Goal: Task Accomplishment & Management: Manage account settings

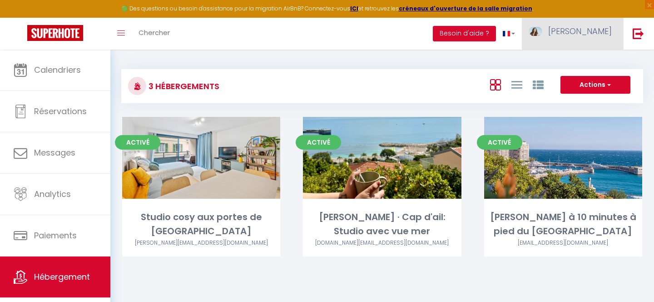
click at [592, 38] on link "[PERSON_NAME]" at bounding box center [572, 34] width 101 height 32
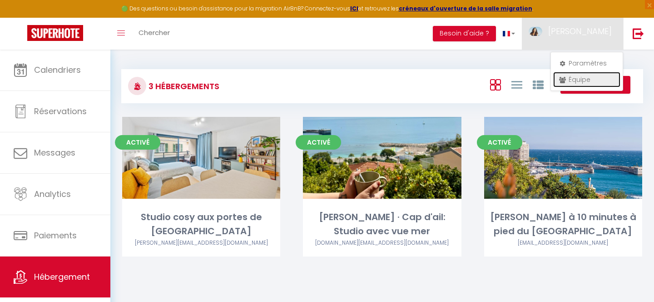
click at [568, 84] on link "Équipe" at bounding box center [587, 79] width 67 height 15
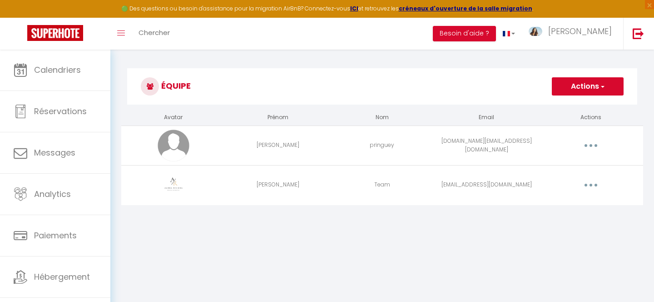
click at [596, 181] on button "button" at bounding box center [591, 185] width 25 height 15
click at [564, 208] on link "Editer" at bounding box center [567, 205] width 67 height 15
select select
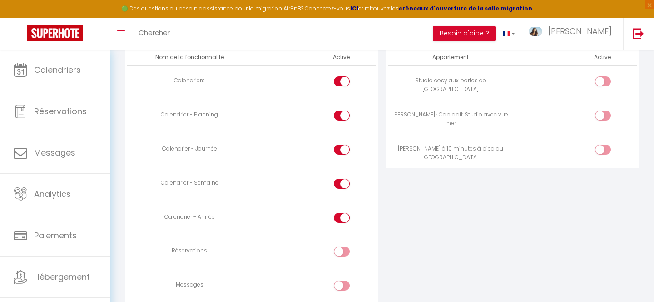
scroll to position [516, 0]
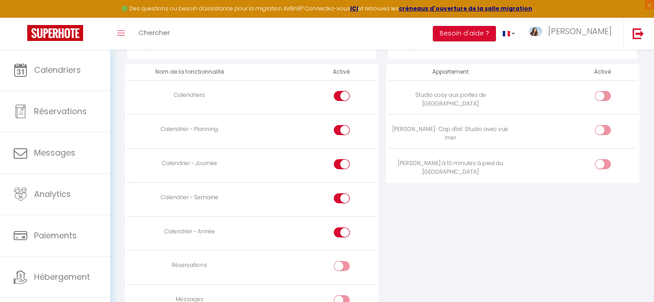
click at [597, 131] on div at bounding box center [603, 130] width 16 height 10
click at [603, 131] on input "checkbox" at bounding box center [611, 132] width 16 height 14
checkbox input "true"
click at [602, 96] on div at bounding box center [603, 96] width 16 height 10
click at [603, 96] on input "checkbox" at bounding box center [611, 98] width 16 height 14
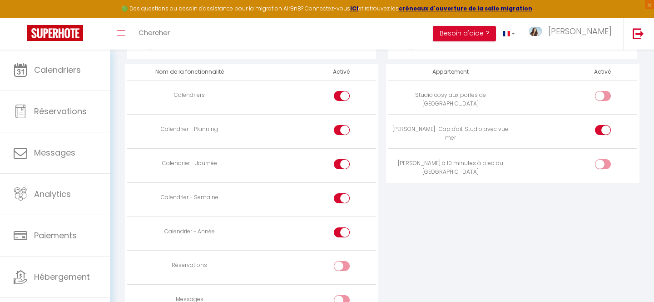
checkbox input "true"
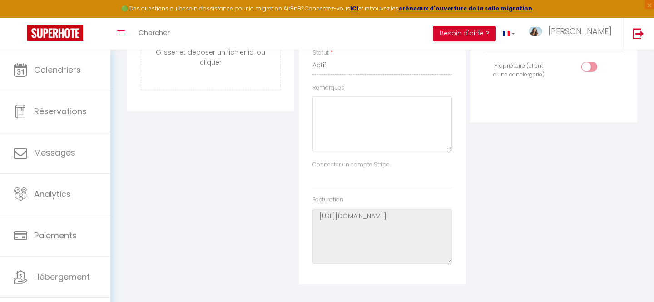
scroll to position [0, 0]
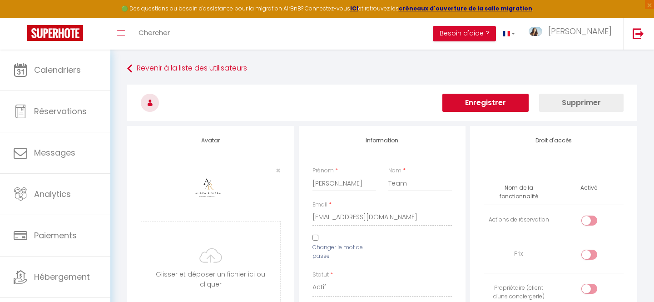
click at [496, 103] on button "Enregistrer" at bounding box center [486, 103] width 86 height 18
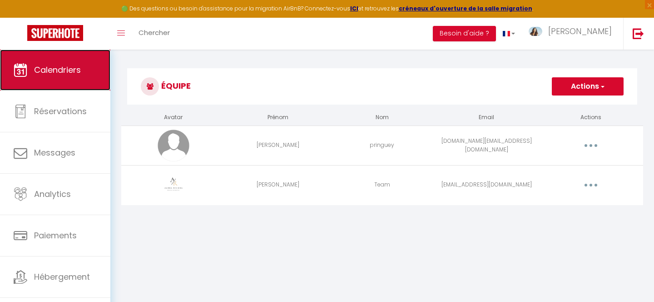
click at [56, 72] on span "Calendriers" at bounding box center [57, 69] width 47 height 11
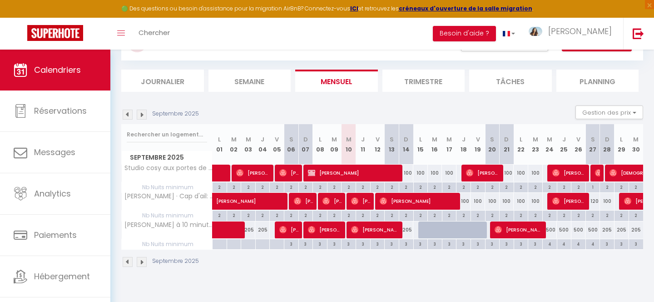
scroll to position [50, 0]
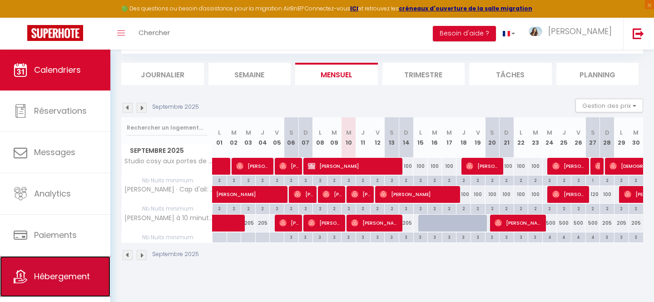
click at [55, 270] on link "Hébergement" at bounding box center [55, 276] width 110 height 41
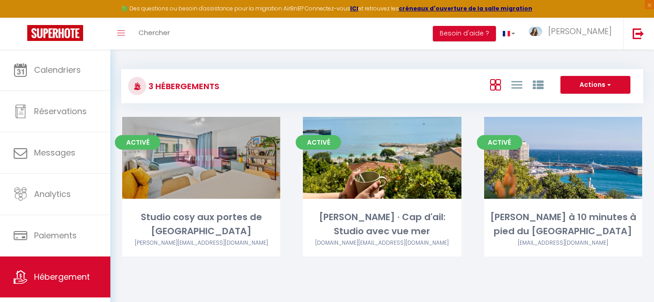
click at [222, 163] on link "Editer" at bounding box center [201, 158] width 55 height 18
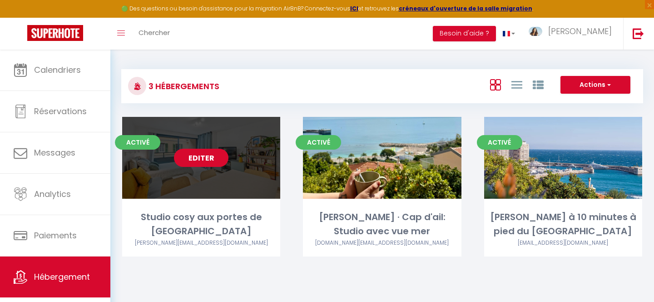
click at [196, 156] on link "Editer" at bounding box center [201, 158] width 55 height 18
select select "3"
select select "2"
select select "1"
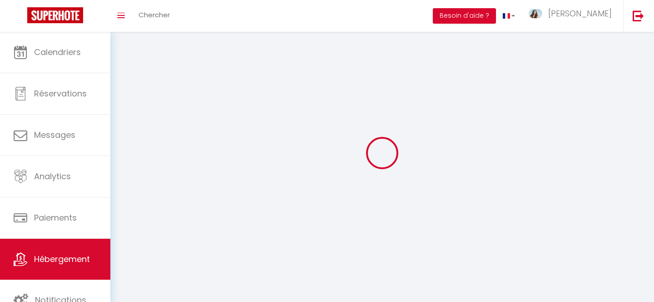
select select
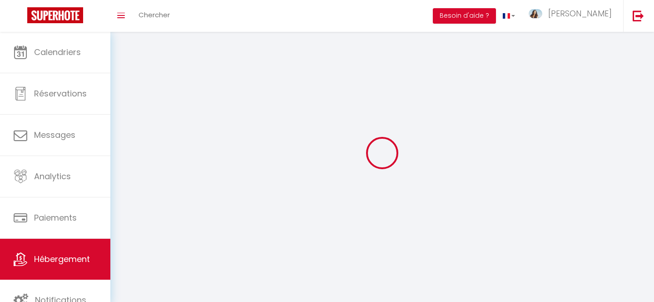
select select
checkbox input "false"
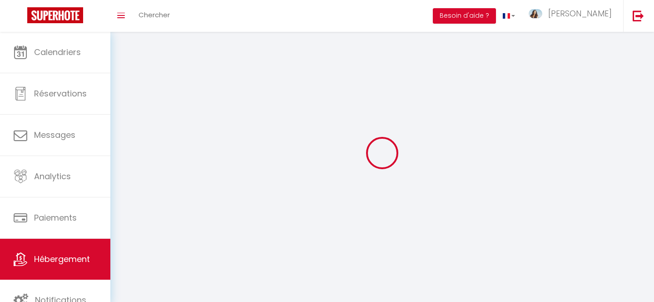
select select
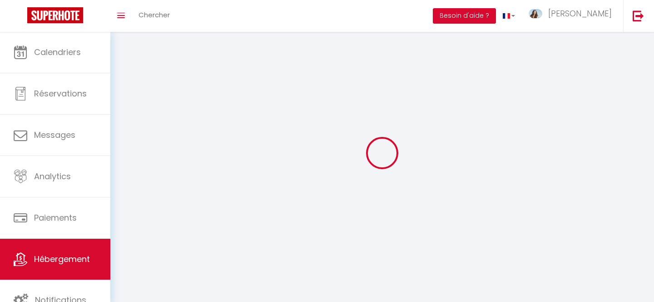
select select
checkbox input "false"
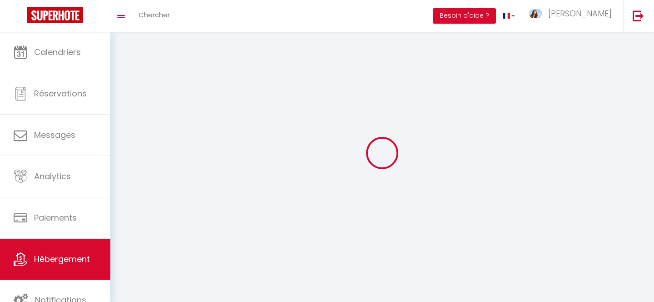
checkbox input "false"
select select
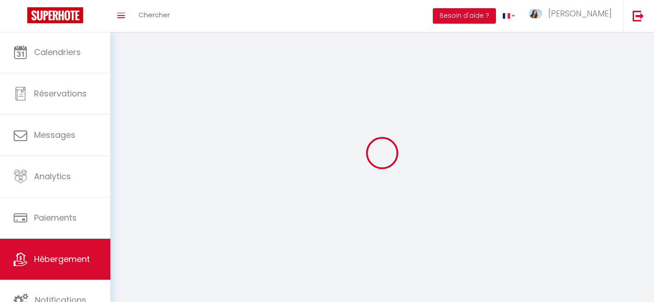
select select
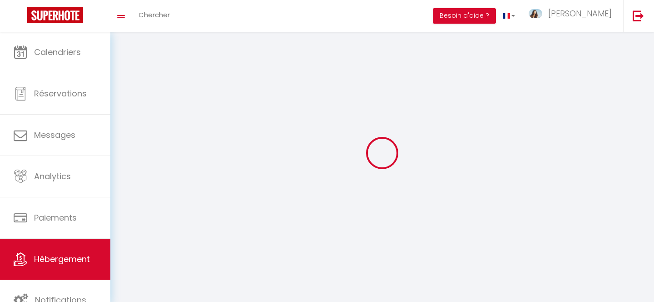
checkbox input "false"
select select
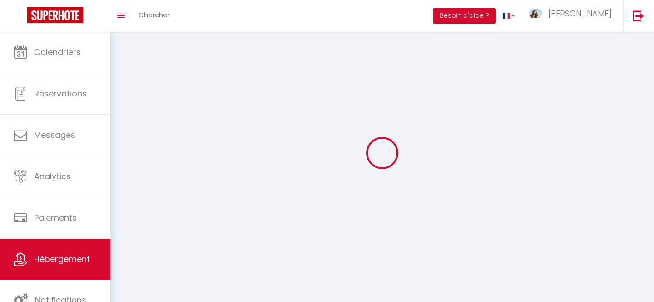
select select
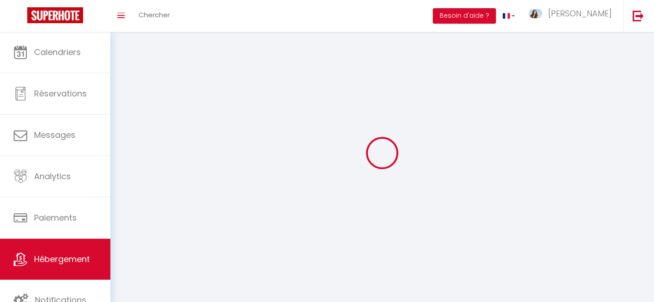
select select
checkbox input "false"
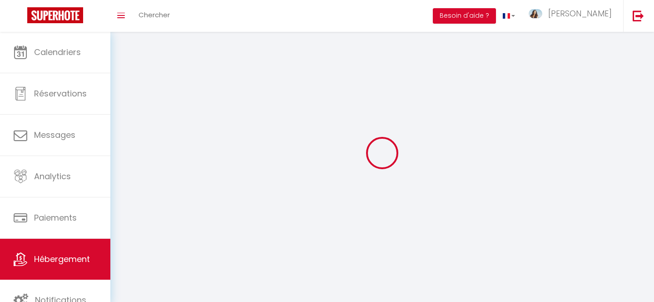
select select
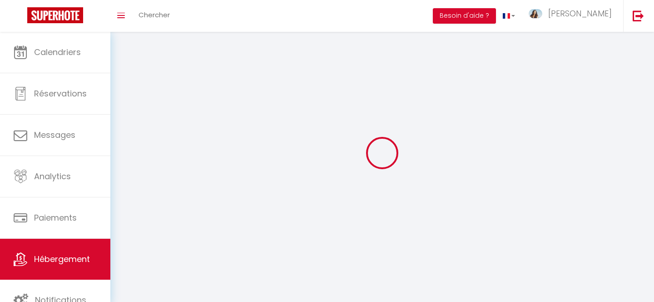
select select
checkbox input "false"
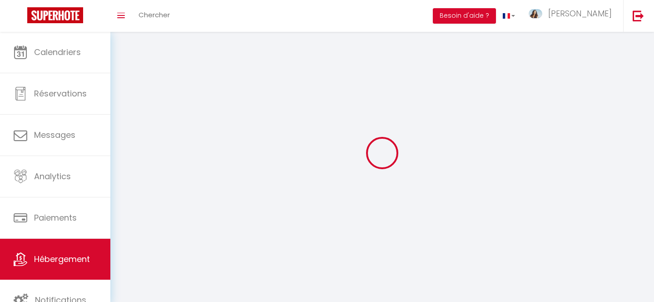
checkbox input "false"
select select
select select "28"
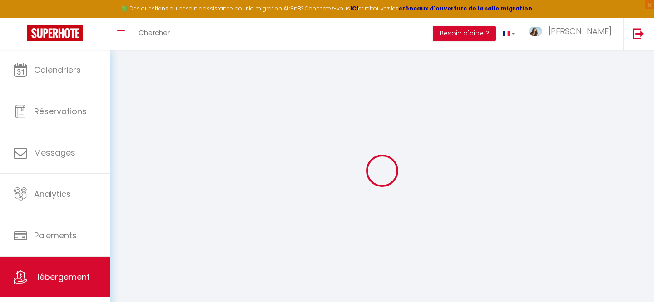
select select
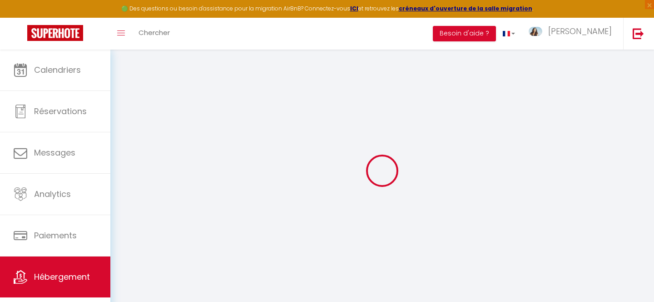
select select
checkbox input "false"
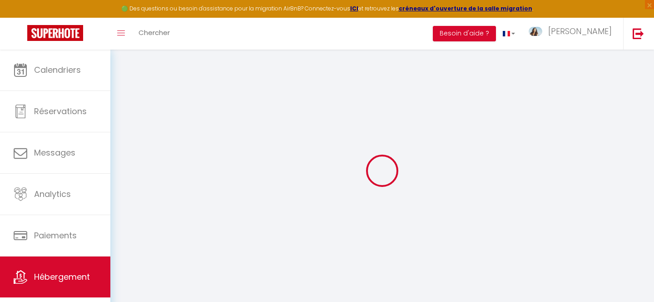
select select
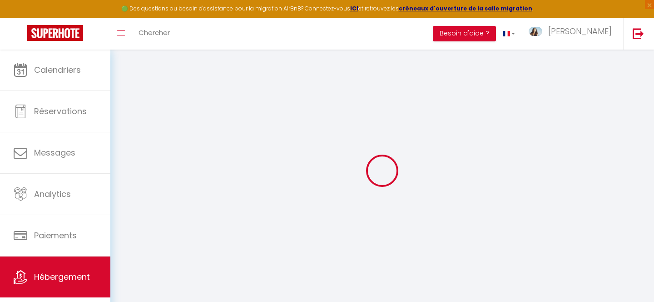
select select
checkbox input "false"
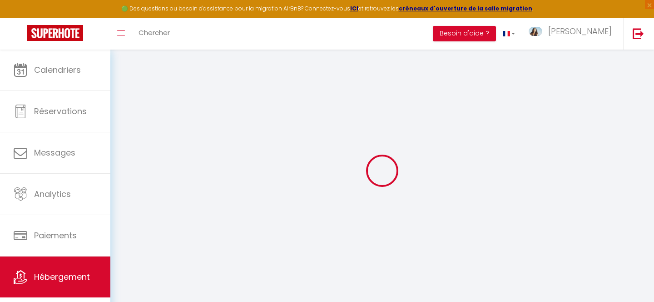
checkbox input "false"
select select
type input "Studio cosy aux portes de [GEOGRAPHIC_DATA]"
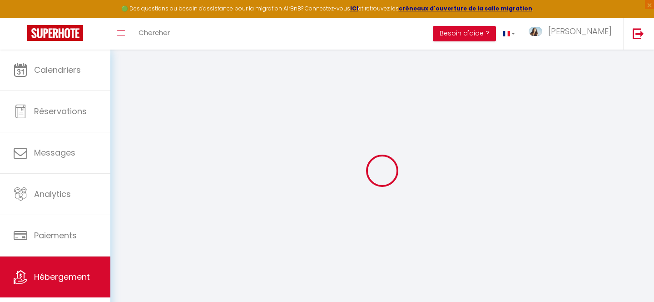
type input "[PERSON_NAME]"
type input "Franch"
type input "35 Promenade du cap"
type input "06190"
type input "ROQUEBRUNE CAP MARTIN"
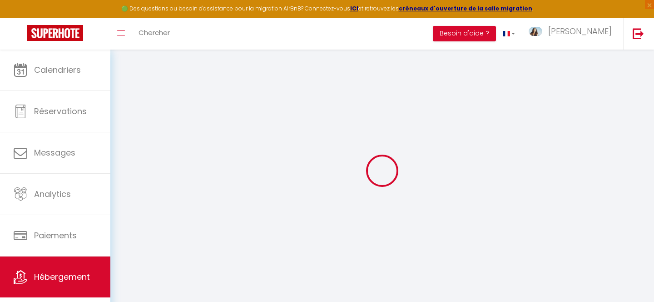
select select "0"
type input "100"
type input "65"
type input "6.43"
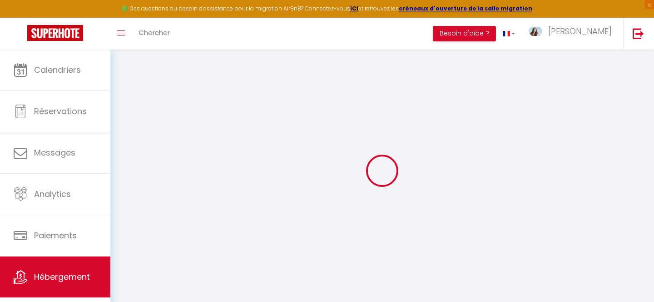
type input "300"
select select
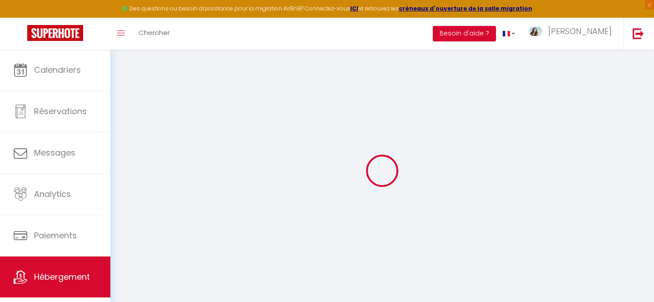
select select
type input "[STREET_ADDRESS][PERSON_NAME]"
type input "06320"
type input "Cap-d'Ail"
type input "[PERSON_NAME][EMAIL_ADDRESS][DOMAIN_NAME]"
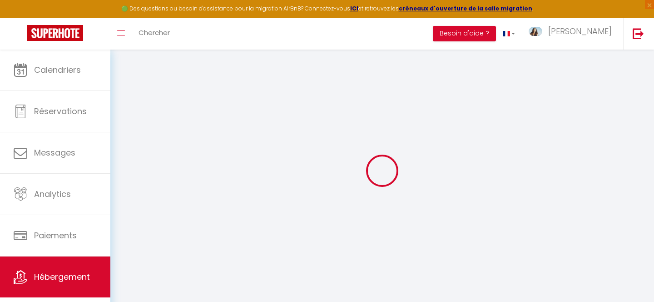
select select "12939"
checkbox input "false"
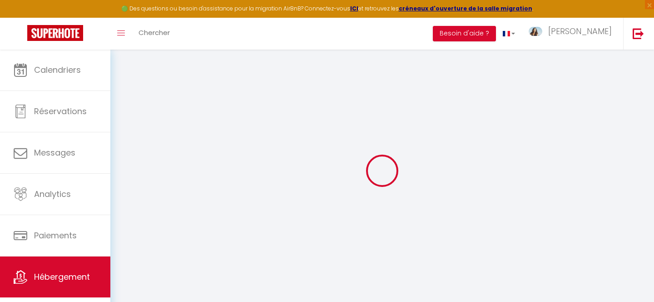
radio input "true"
type input "0"
type input "10"
type input "0"
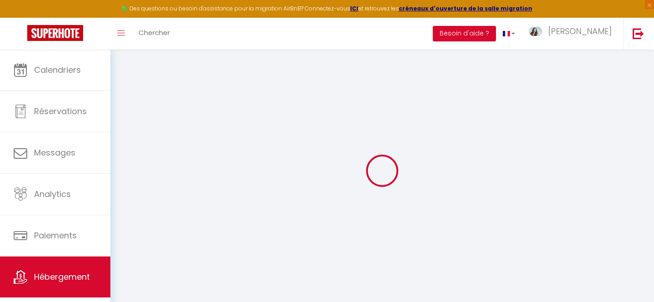
select select
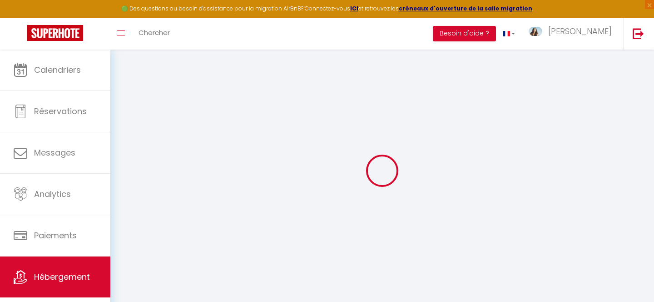
checkbox input "false"
select select
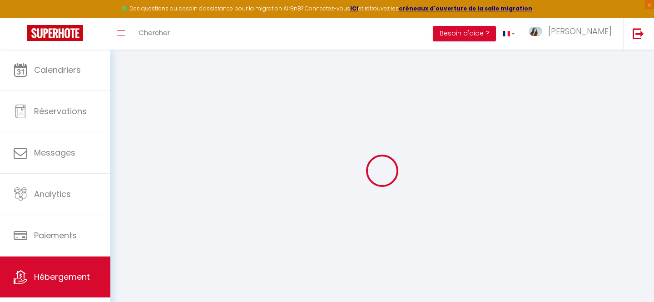
select select
checkbox input "false"
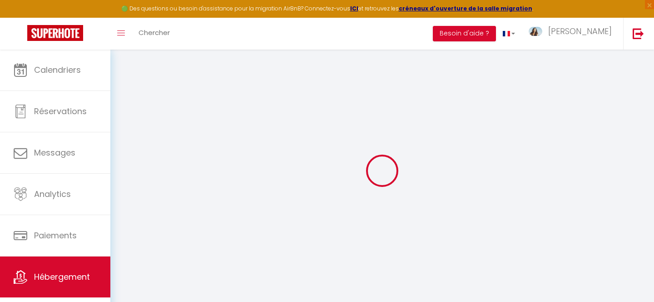
checkbox input "false"
select select
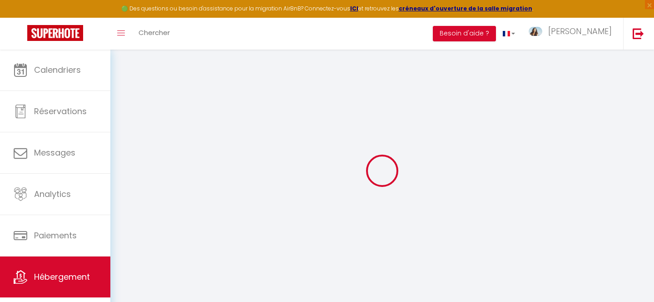
select select
checkbox input "false"
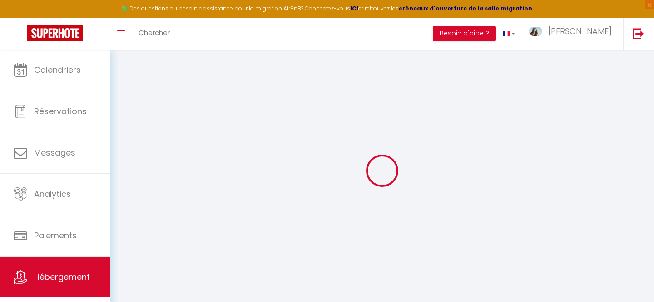
checkbox input "false"
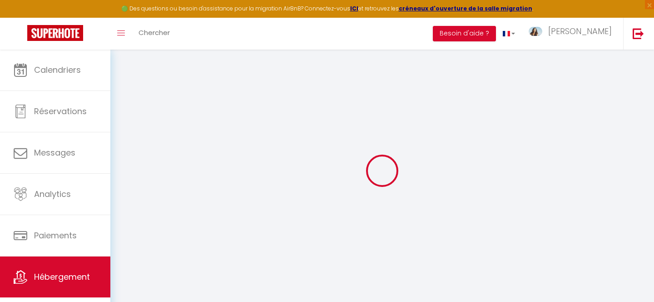
checkbox input "false"
select select "16:00"
select select "21:00"
select select "11:00"
select select "30"
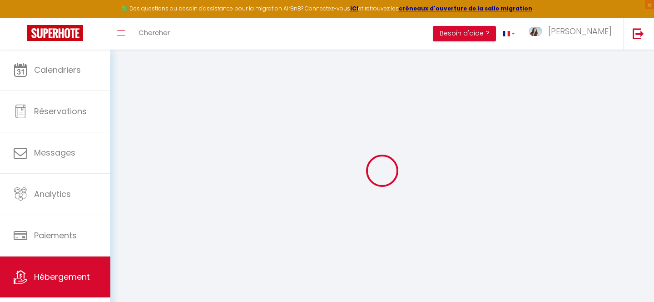
select select "120"
select select "52437"
checkbox input "false"
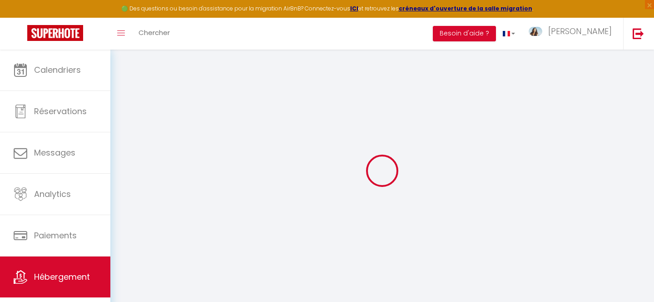
checkbox input "false"
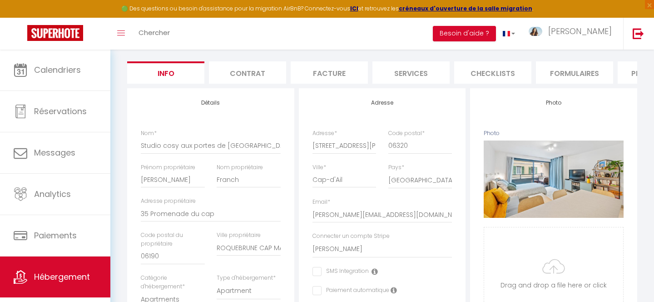
checkbox input "false"
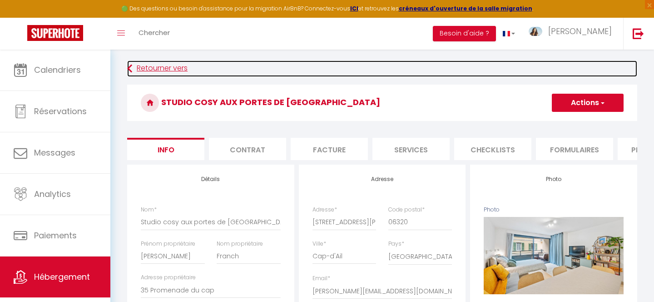
click at [163, 68] on link "Retourner vers" at bounding box center [382, 68] width 510 height 16
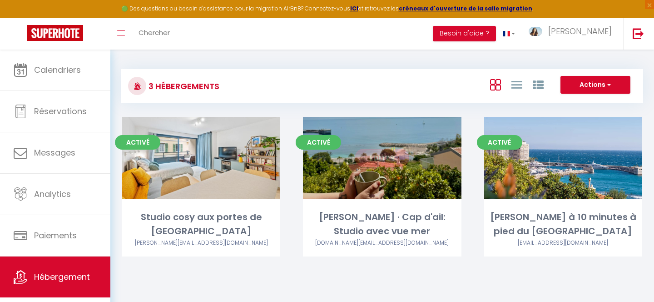
click at [392, 162] on link "Editer" at bounding box center [382, 158] width 55 height 18
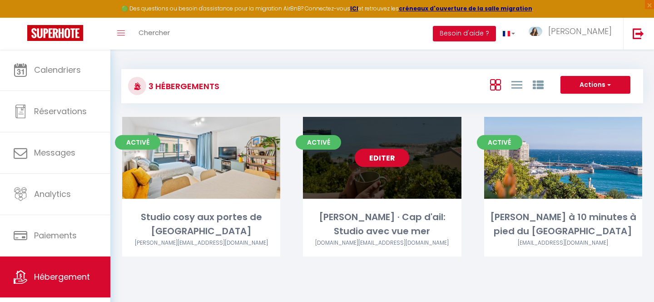
click at [374, 159] on link "Editer" at bounding box center [382, 158] width 55 height 18
select select "3"
select select "2"
select select "1"
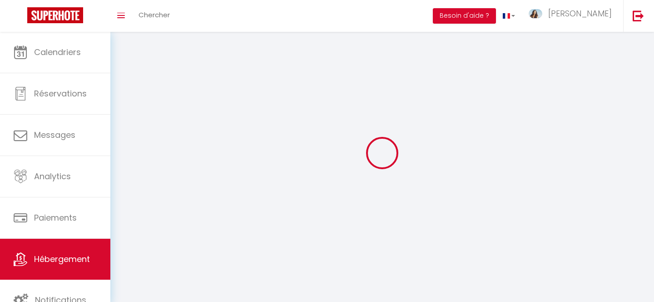
select select
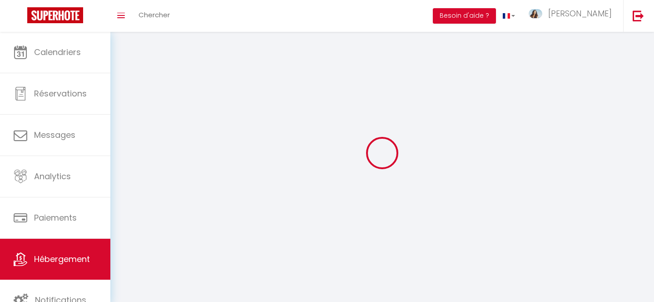
select select
checkbox input "false"
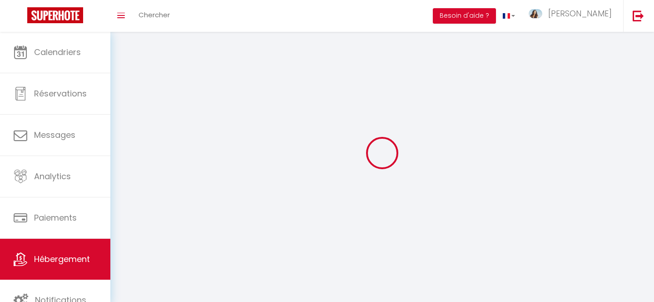
checkbox input "false"
select select
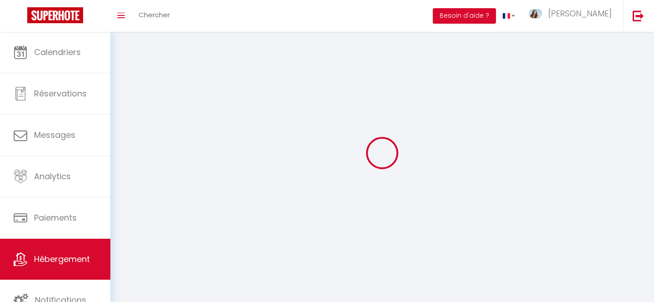
select select
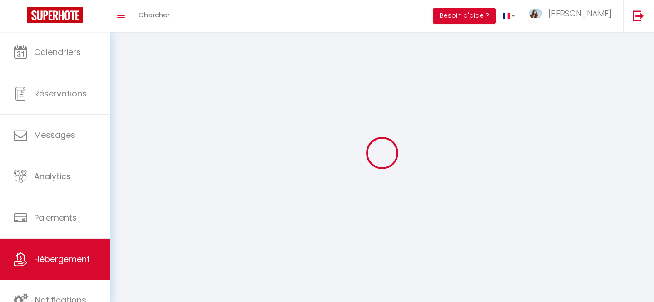
select select
checkbox input "false"
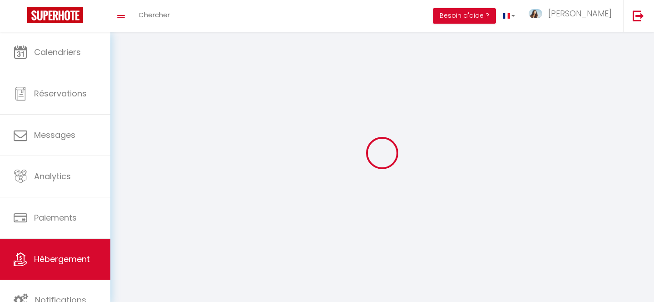
select select
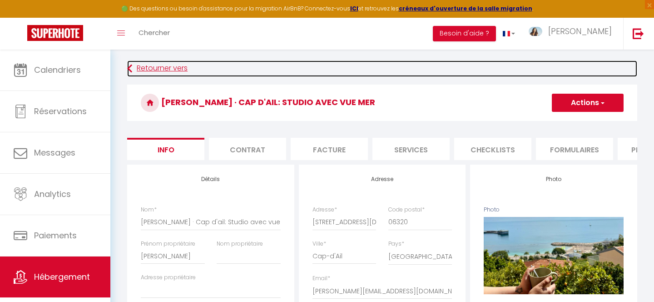
click at [143, 71] on link "Retourner vers" at bounding box center [382, 68] width 510 height 16
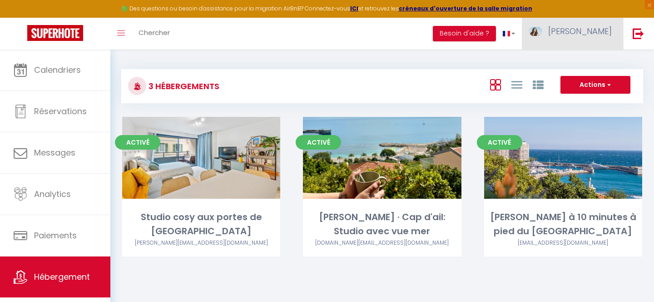
click at [586, 32] on span "[PERSON_NAME]" at bounding box center [581, 30] width 64 height 11
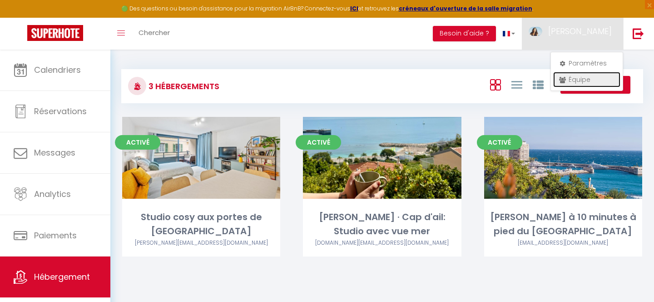
click at [586, 80] on link "Équipe" at bounding box center [587, 79] width 67 height 15
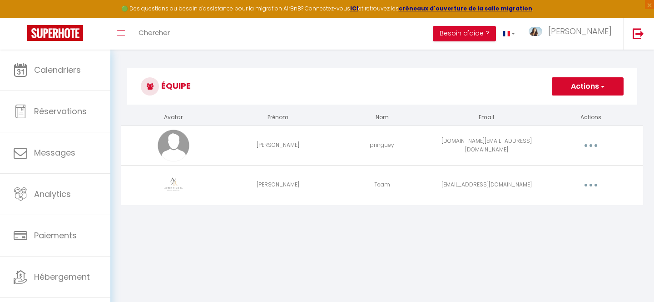
click at [582, 184] on button "button" at bounding box center [591, 185] width 25 height 15
click at [551, 205] on link "Editer" at bounding box center [567, 205] width 67 height 15
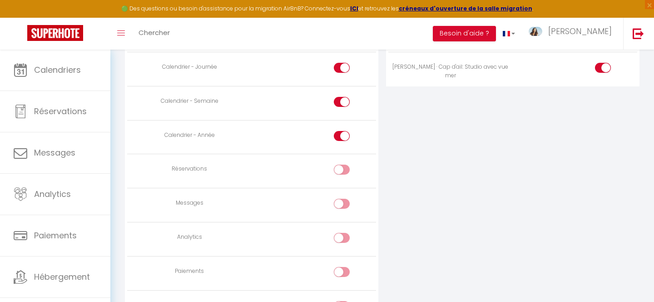
scroll to position [621, 0]
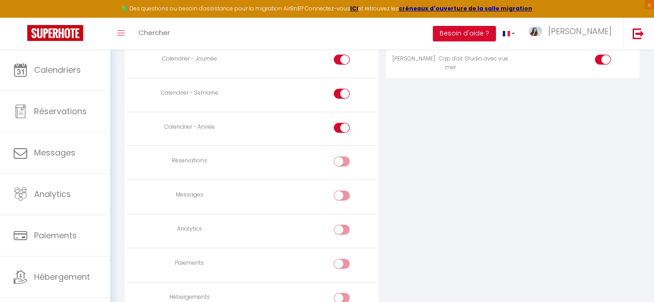
click at [346, 160] on input "checkbox" at bounding box center [350, 163] width 16 height 14
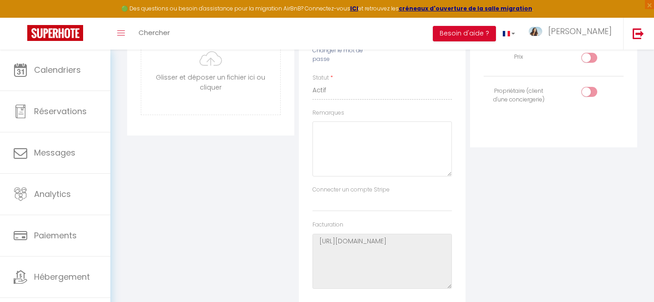
scroll to position [0, 0]
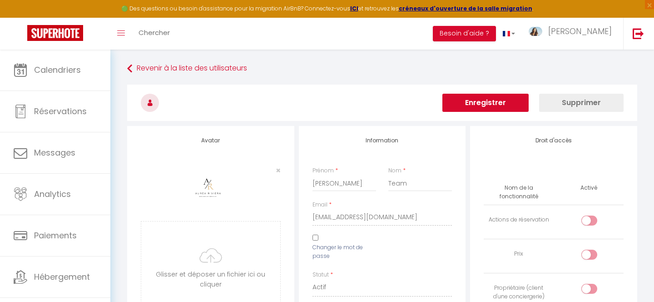
click at [501, 100] on button "Enregistrer" at bounding box center [486, 103] width 86 height 18
